Goal: Transaction & Acquisition: Download file/media

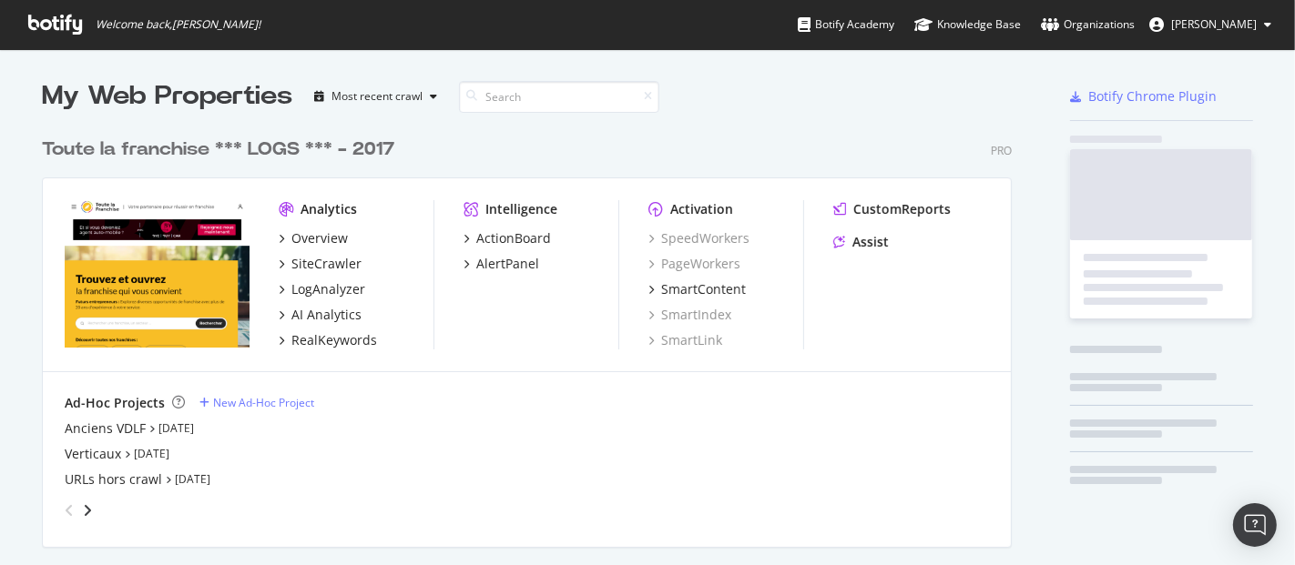
scroll to position [550, 1264]
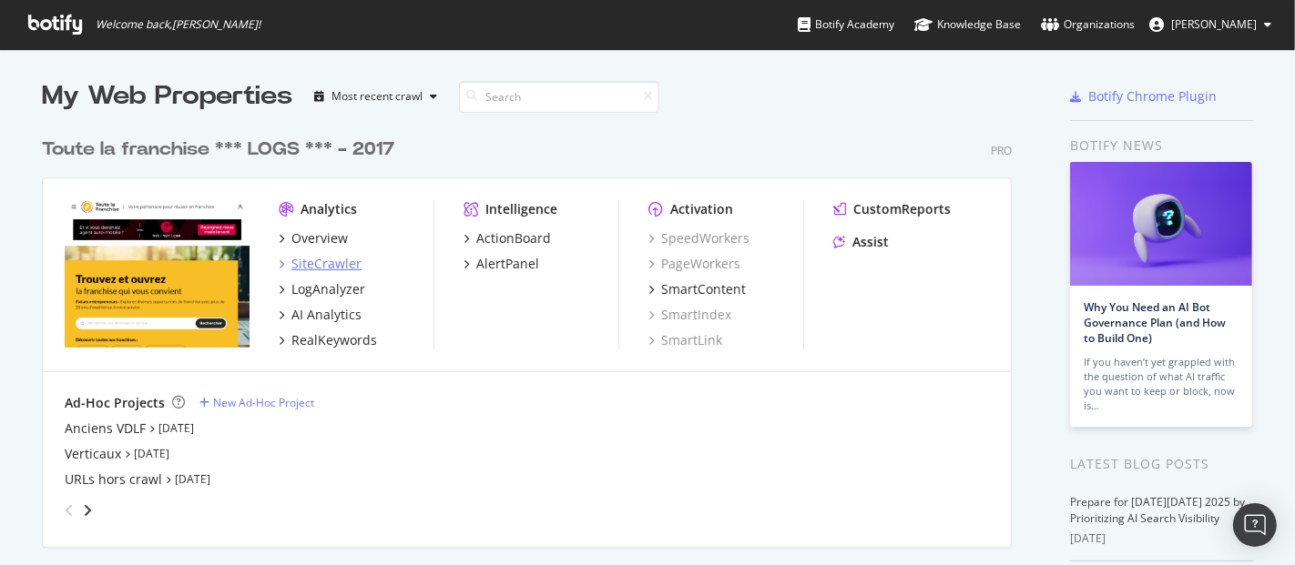
click at [326, 266] on div "SiteCrawler" at bounding box center [326, 264] width 70 height 18
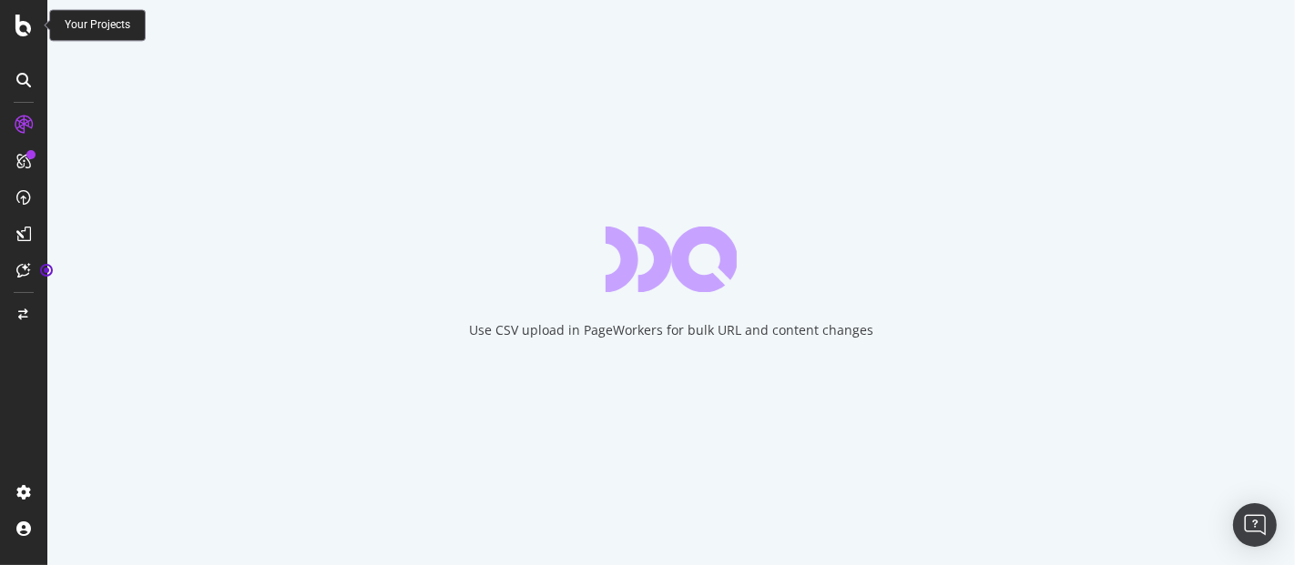
click at [19, 26] on icon at bounding box center [23, 26] width 16 height 22
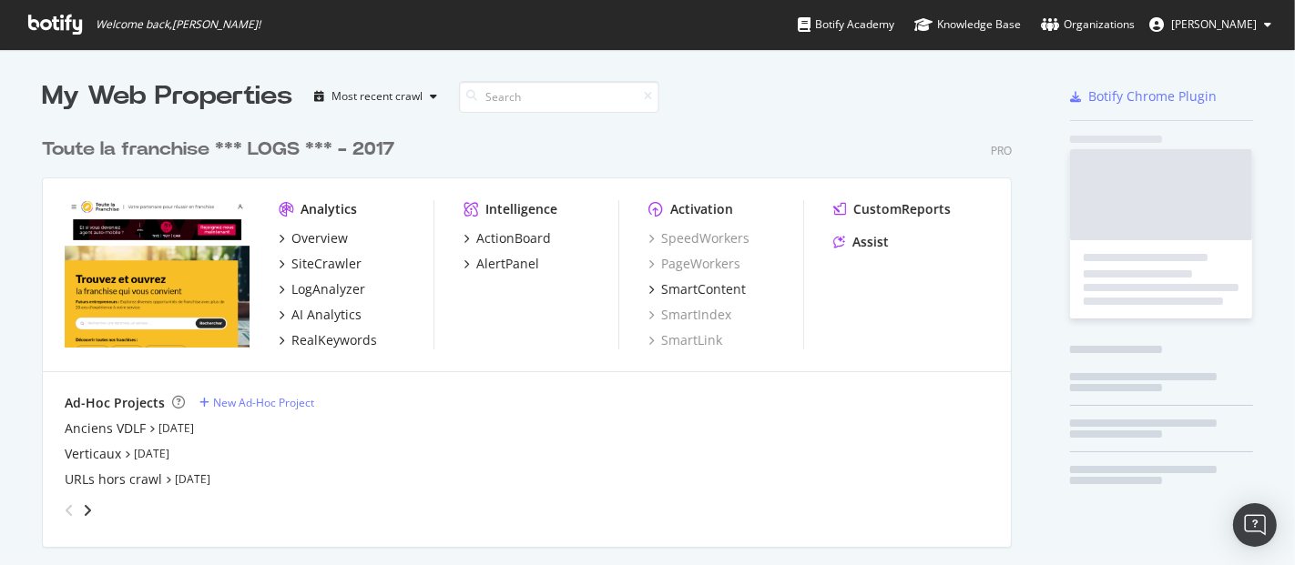
scroll to position [550, 1264]
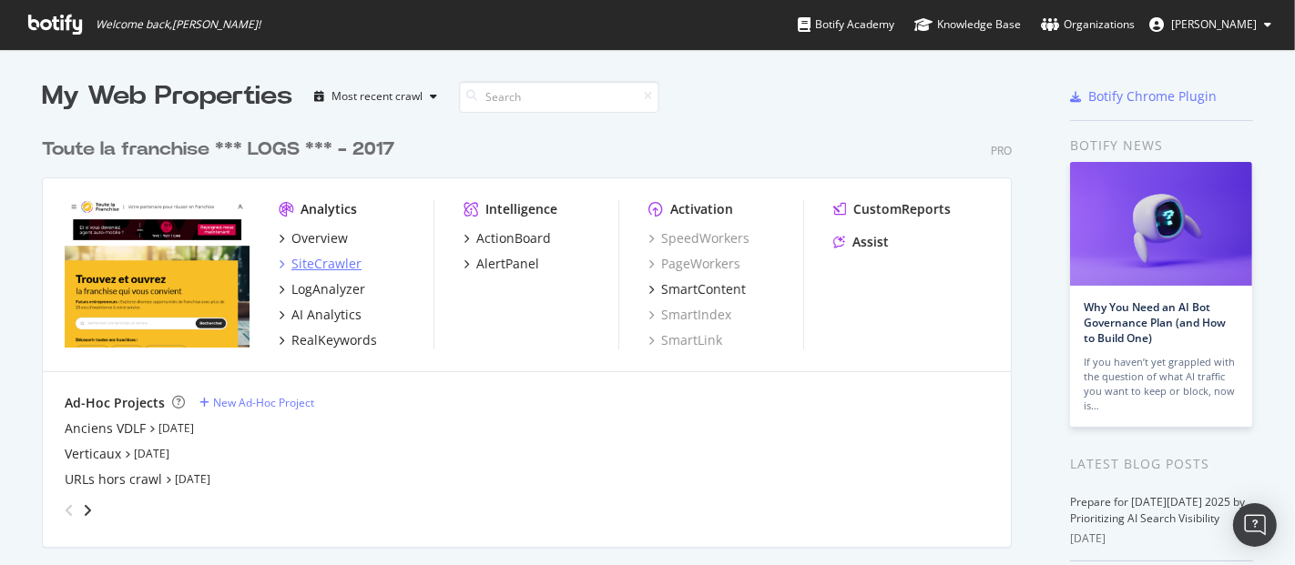
click at [325, 255] on div "SiteCrawler" at bounding box center [326, 264] width 70 height 18
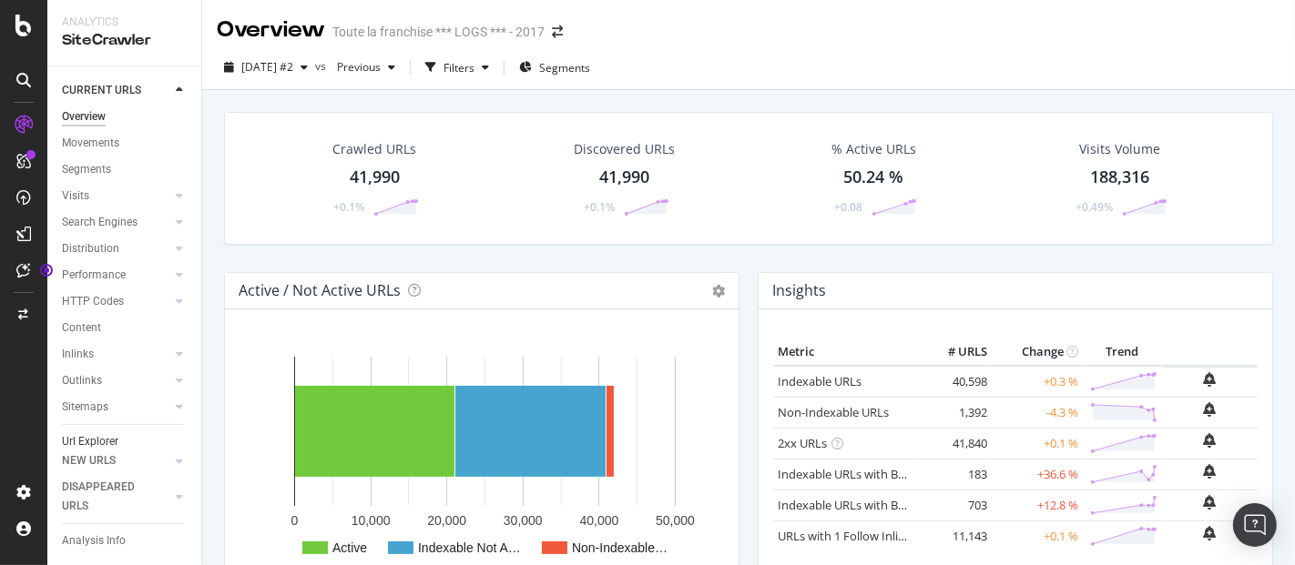
click at [98, 443] on div "Url Explorer" at bounding box center [90, 442] width 56 height 19
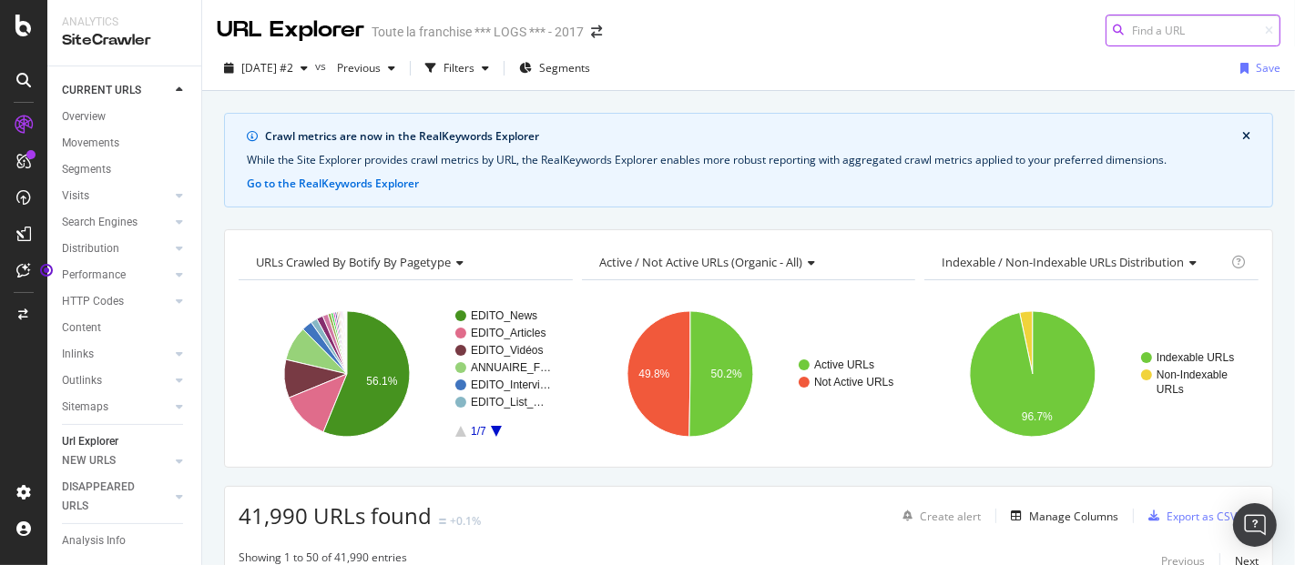
paste input "/franchise/etienne-coffee-shop"
type input "/franchise/etienne-coffee-shop"
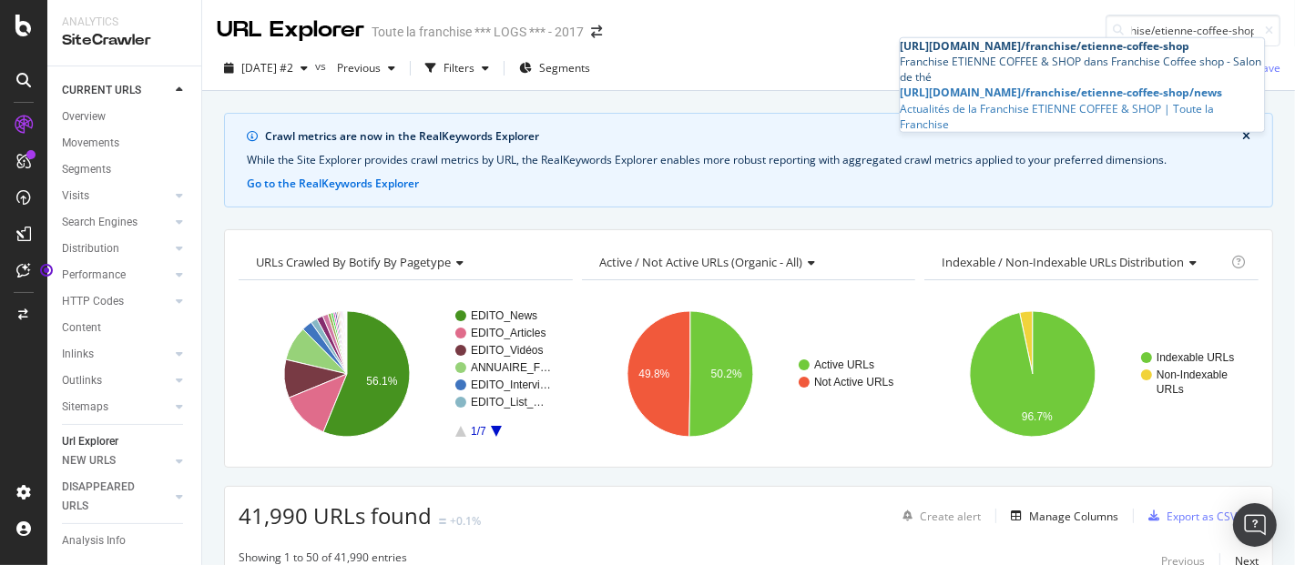
scroll to position [0, 0]
click at [1066, 54] on div "[URL][DOMAIN_NAME] /franchise/etienne-coffee-shop" at bounding box center [1082, 45] width 364 height 15
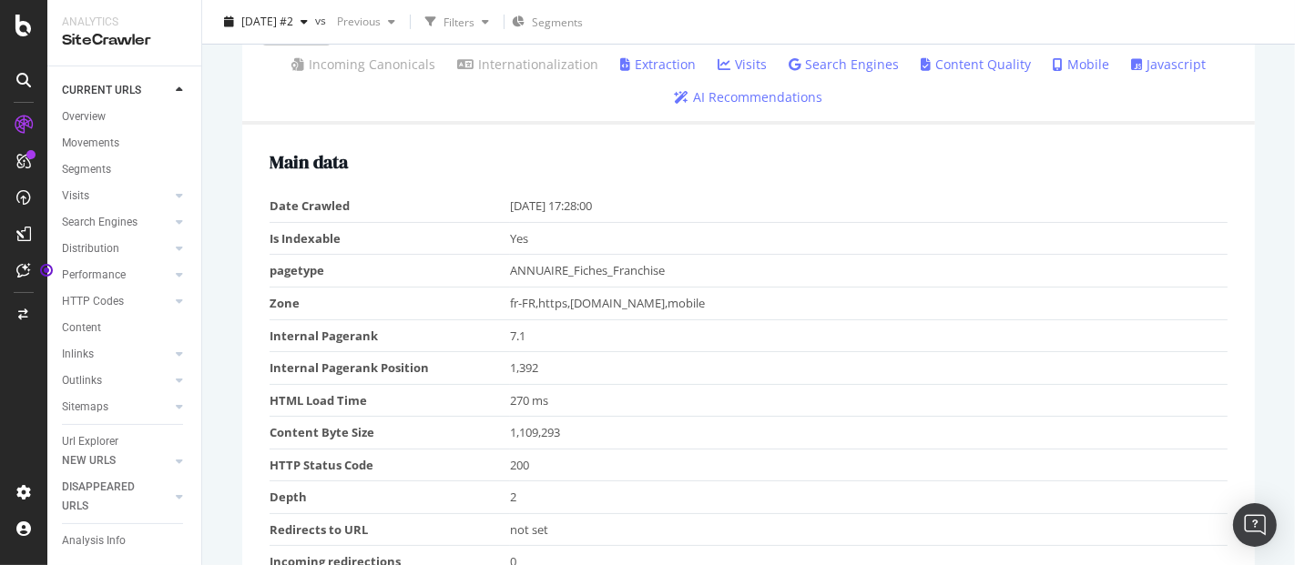
scroll to position [222, 0]
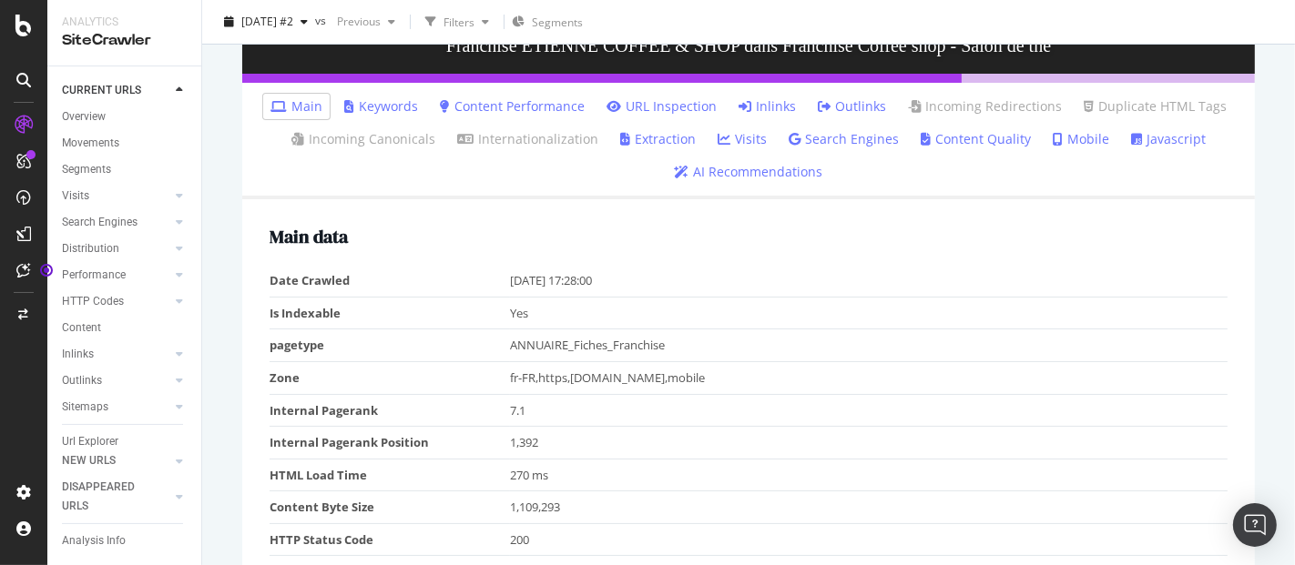
click at [840, 96] on li "Outlinks" at bounding box center [851, 106] width 83 height 25
click at [840, 98] on link "Outlinks" at bounding box center [852, 106] width 68 height 18
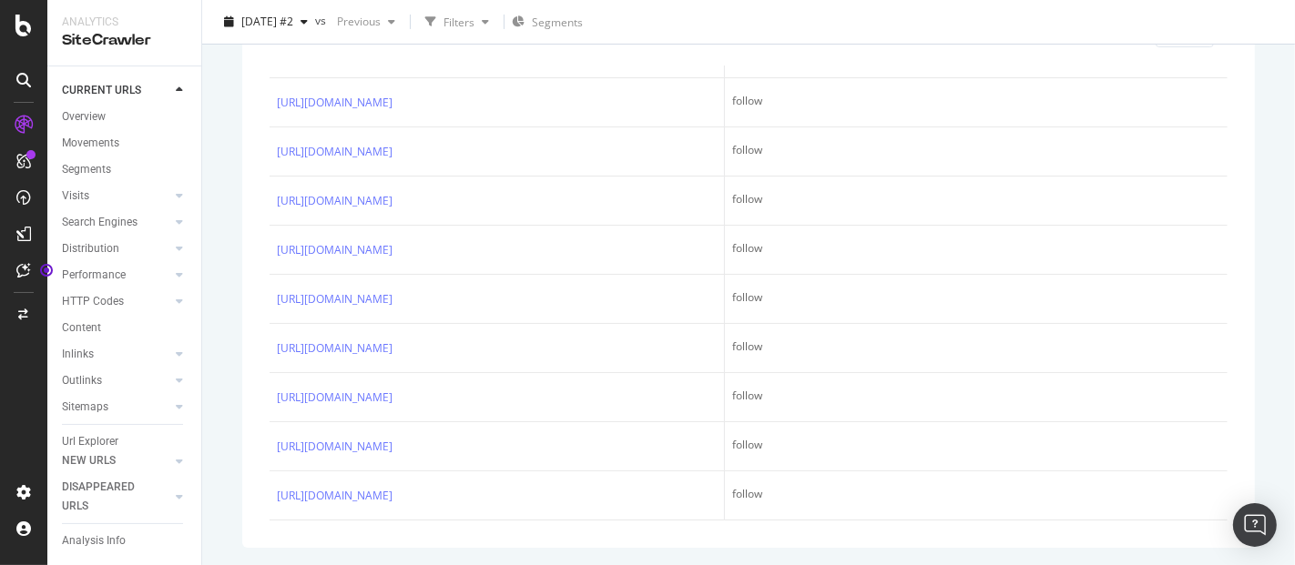
scroll to position [3225, 0]
click at [100, 446] on div "Url Explorer" at bounding box center [90, 442] width 56 height 19
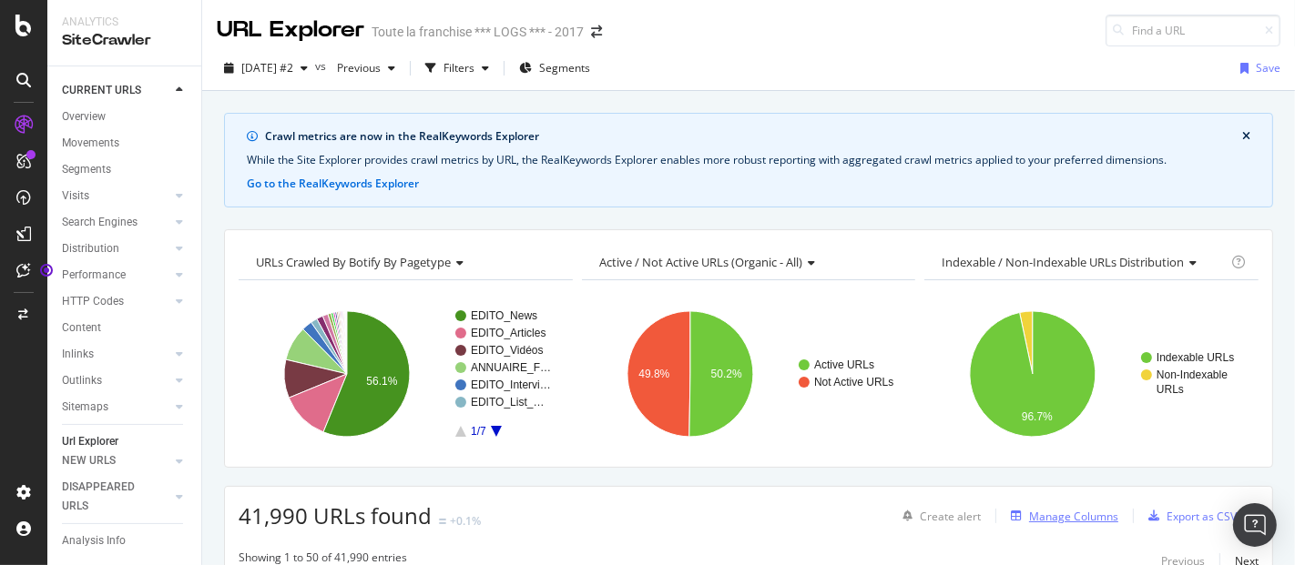
click at [1072, 510] on div "Manage Columns" at bounding box center [1073, 516] width 89 height 15
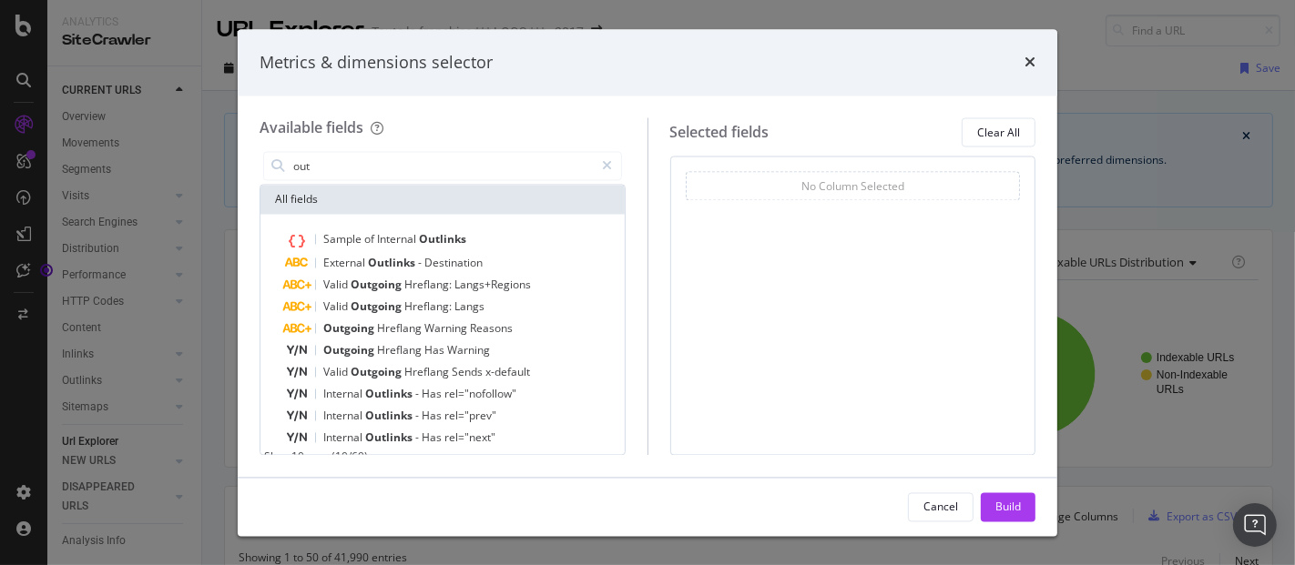
type input "out"
click at [487, 256] on div "External Outlinks - Destination" at bounding box center [453, 264] width 335 height 22
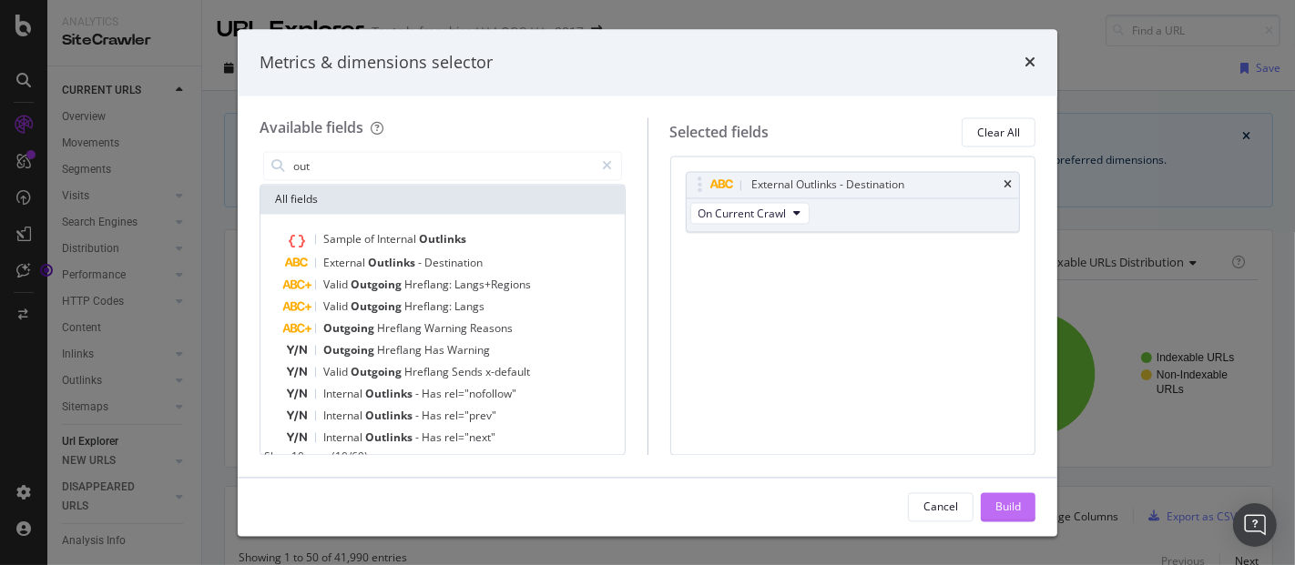
click at [1012, 512] on div "Build" at bounding box center [1007, 506] width 25 height 15
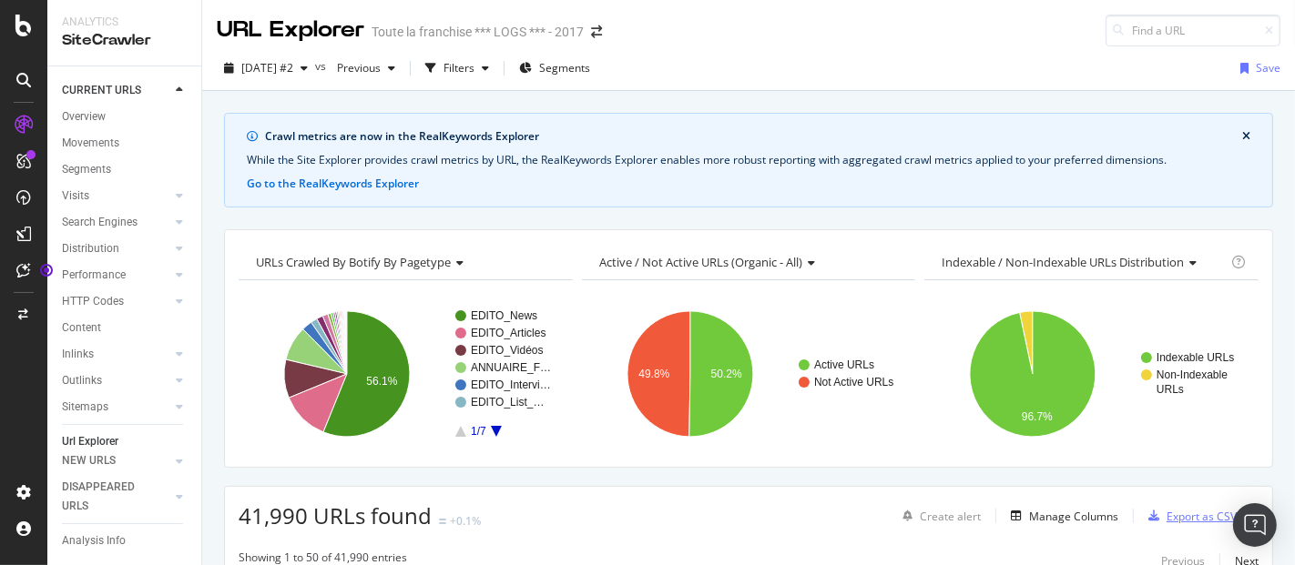
click at [1166, 515] on div "Export as CSV" at bounding box center [1201, 516] width 70 height 15
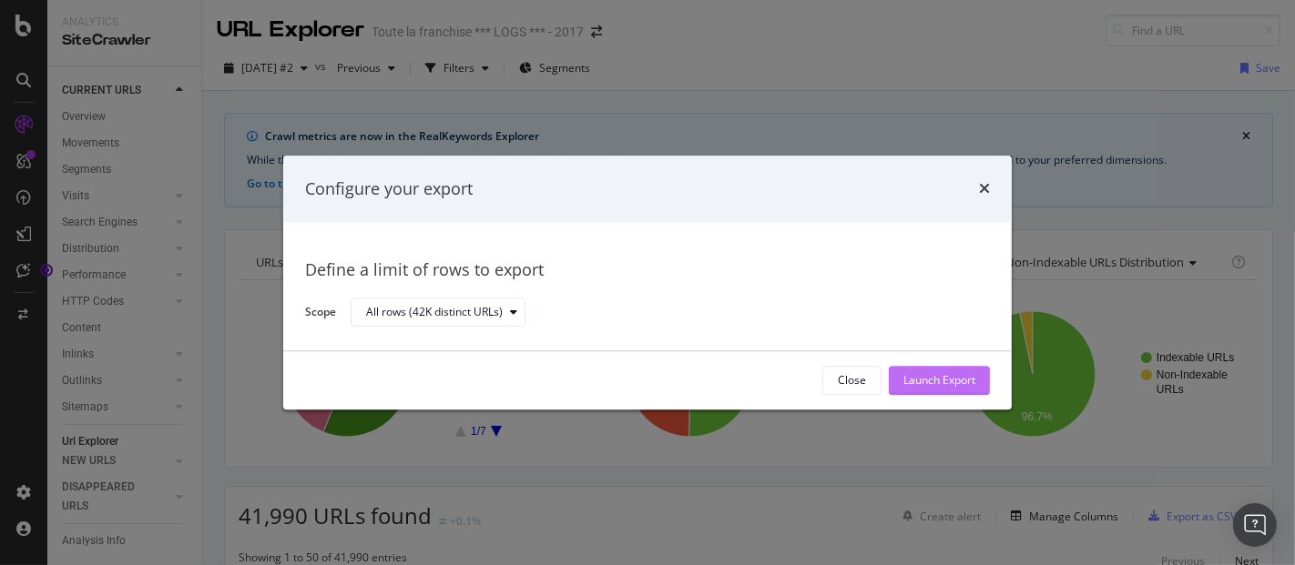
click at [944, 369] on div "Launch Export" at bounding box center [939, 380] width 72 height 27
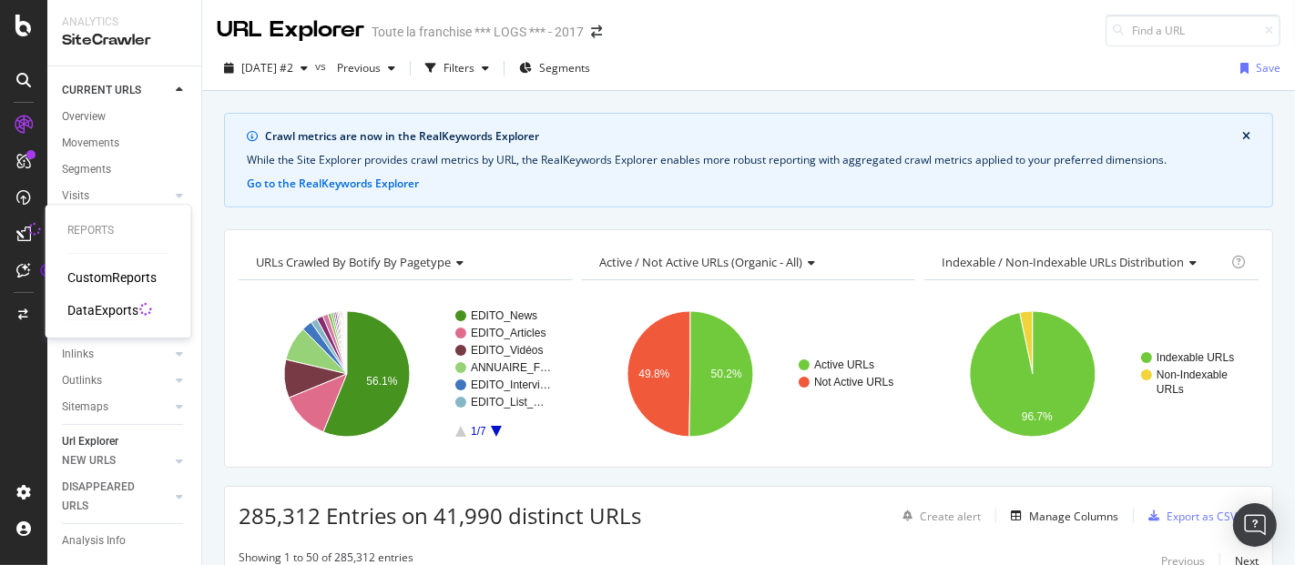
click at [91, 306] on div "DataExports" at bounding box center [102, 310] width 71 height 18
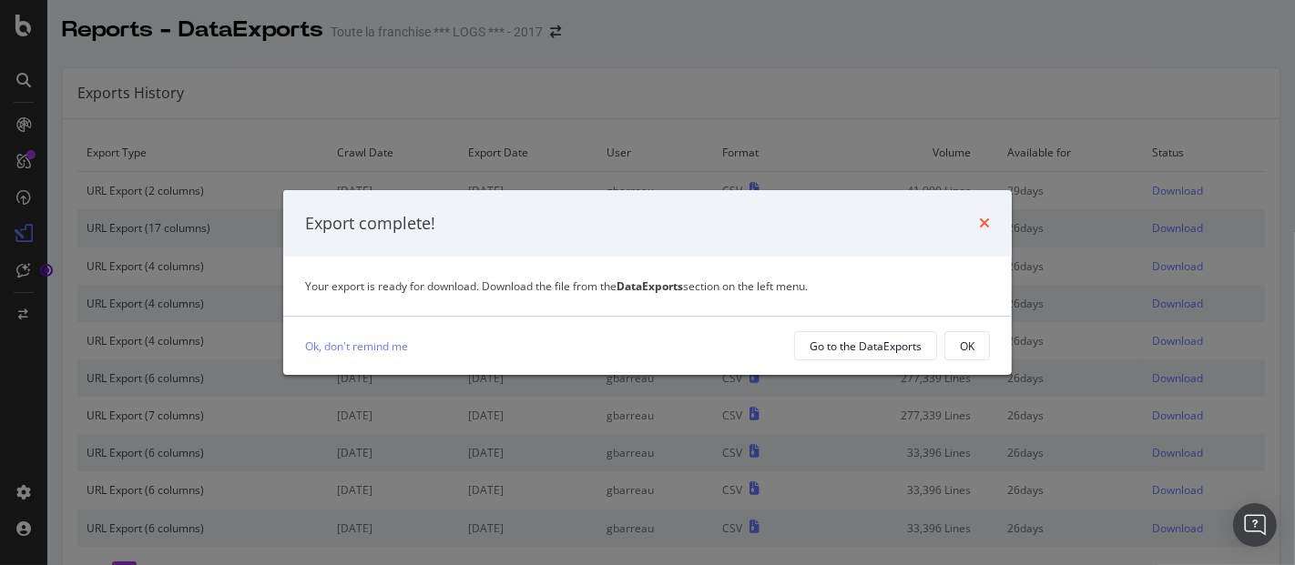
click at [983, 229] on icon "times" at bounding box center [984, 223] width 11 height 15
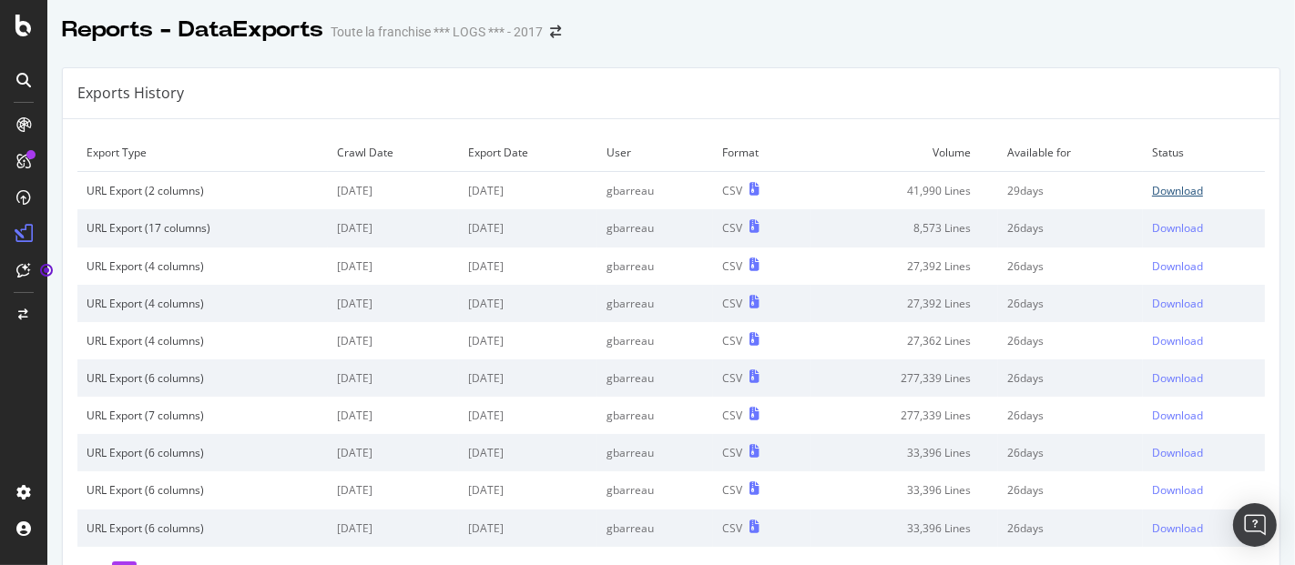
click at [1163, 188] on div "Download" at bounding box center [1177, 190] width 51 height 15
